Goal: Complete application form

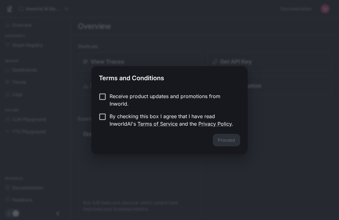
click at [148, 99] on p "Receive product updates and promotions from Inworld." at bounding box center [171, 99] width 125 height 15
click at [147, 123] on link "Terms of Service" at bounding box center [157, 124] width 40 height 6
click at [142, 90] on div "Receive product updates and promotions from Inworld. By checking this box I agr…" at bounding box center [169, 110] width 156 height 46
click at [113, 97] on p "Receive product updates and promotions from Inworld." at bounding box center [171, 99] width 125 height 15
click at [224, 135] on button "Proceed" at bounding box center [226, 140] width 27 height 13
